Goal: Information Seeking & Learning: Check status

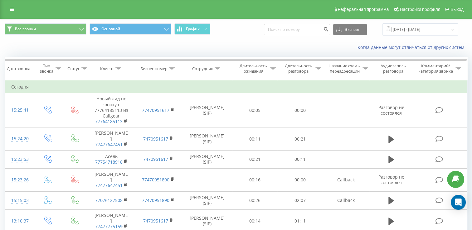
click at [129, 48] on div "Когда данные могут отличаться от других систем" at bounding box center [235, 47] width 471 height 15
click at [154, 50] on div "Когда данные могут отличаться от других систем" at bounding box center [235, 47] width 471 height 15
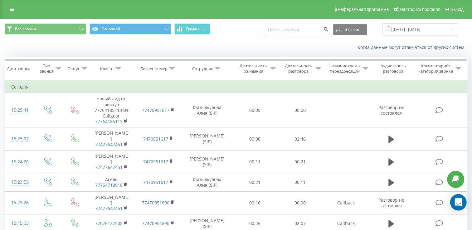
click at [454, 203] on div "Open Intercom Messenger" at bounding box center [458, 202] width 17 height 17
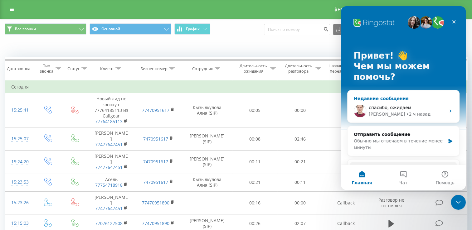
click at [415, 101] on div "спасибо, ожидаем Artur • 2 ч назад" at bounding box center [404, 111] width 112 height 23
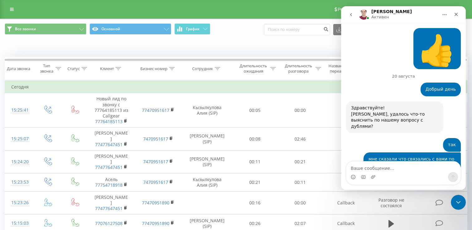
scroll to position [1109, 0]
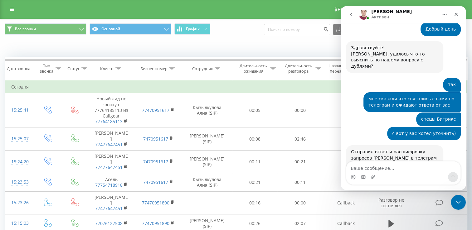
click at [349, 14] on icon "go back" at bounding box center [351, 14] width 5 height 5
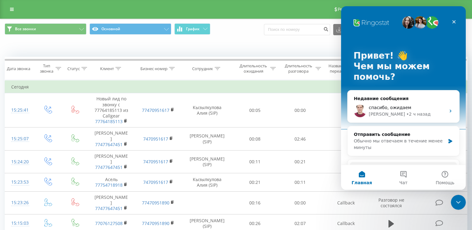
scroll to position [0, 0]
click at [460, 200] on icon "Закрыть службу сообщений Intercom" at bounding box center [457, 201] width 7 height 7
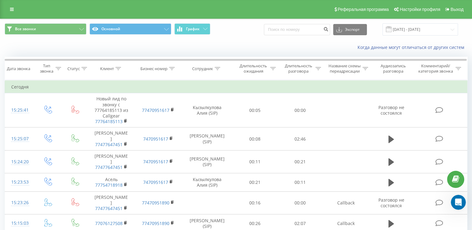
click at [100, 54] on div "Когда данные могут отличаться от других систем" at bounding box center [235, 47] width 471 height 15
click at [178, 51] on div "Когда данные могут отличаться от других систем" at bounding box center [324, 47] width 295 height 6
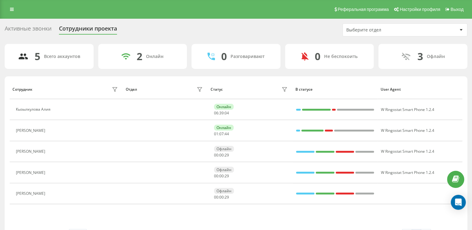
click at [167, 32] on div "Активные звонки Сотрудники проекта Выберите отдел" at bounding box center [236, 29] width 463 height 13
click at [186, 34] on div "Активные звонки Сотрудники проекта Выберите отдел" at bounding box center [236, 29] width 463 height 13
